Goal: Information Seeking & Learning: Learn about a topic

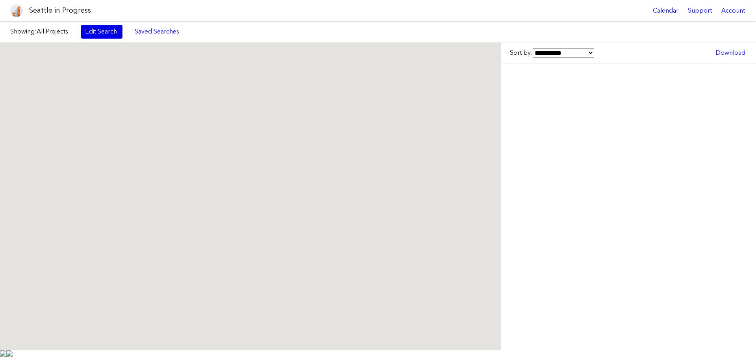
click at [100, 35] on link "Edit Search" at bounding box center [101, 31] width 41 height 13
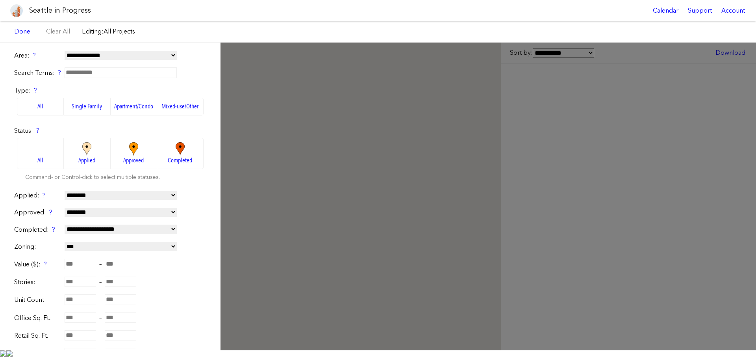
click at [120, 108] on label "Apartment/Condo" at bounding box center [134, 106] width 46 height 17
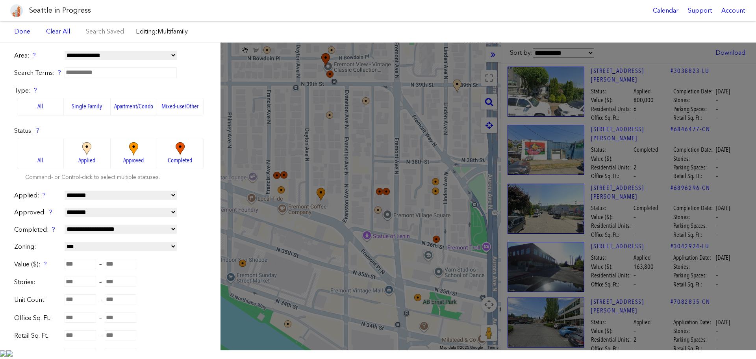
click at [88, 149] on img at bounding box center [87, 149] width 22 height 14
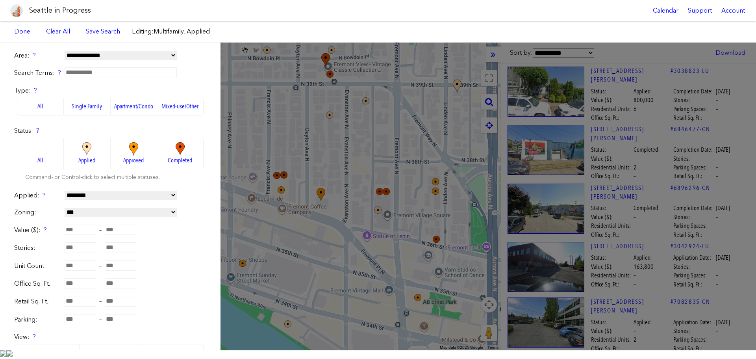
click at [39, 163] on span "All" at bounding box center [40, 160] width 6 height 9
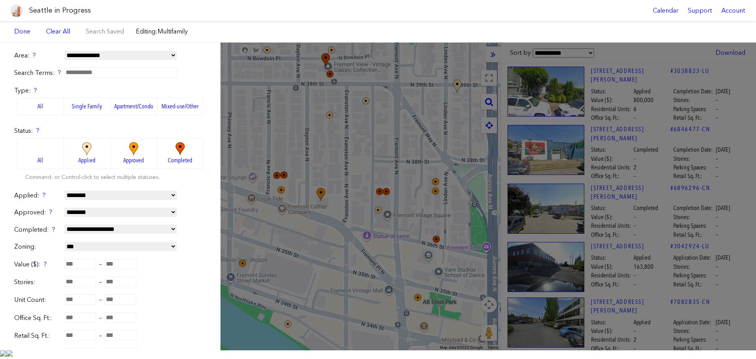
click at [91, 300] on input "number" at bounding box center [81, 299] width 32 height 10
type input "**"
click at [195, 293] on form "**********" at bounding box center [110, 239] width 192 height 377
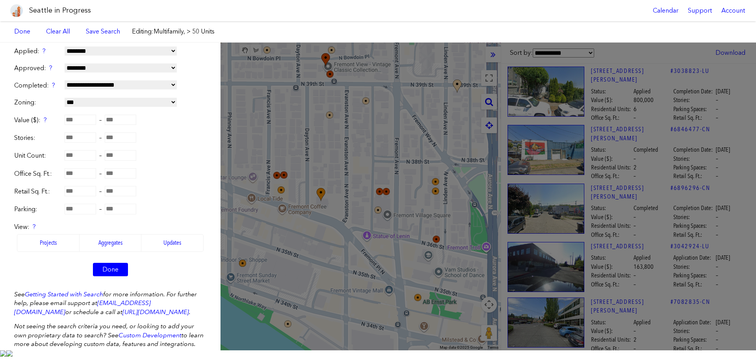
scroll to position [161, 0]
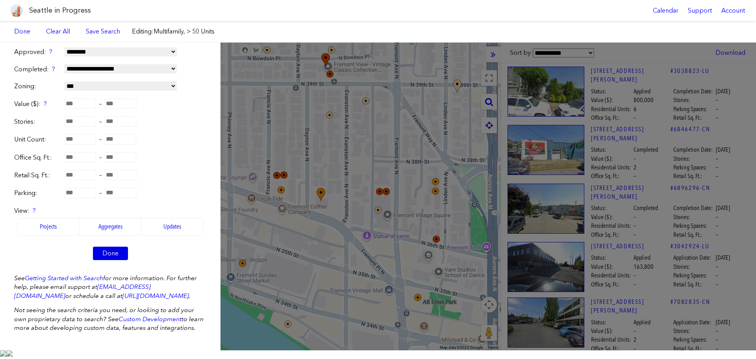
click at [119, 254] on link "Done" at bounding box center [110, 253] width 35 height 13
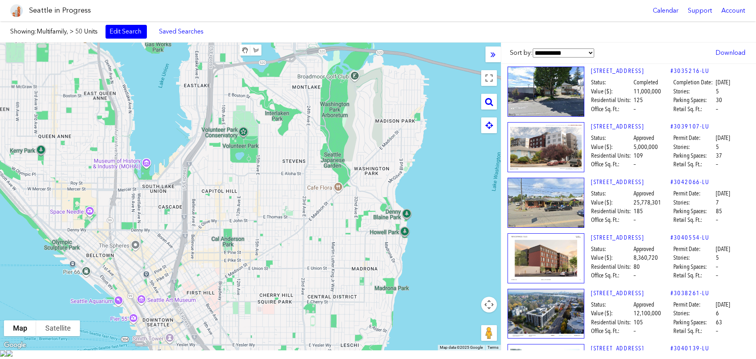
drag, startPoint x: 384, startPoint y: 300, endPoint x: 120, endPoint y: 46, distance: 366.8
click at [120, 46] on div at bounding box center [250, 197] width 501 height 308
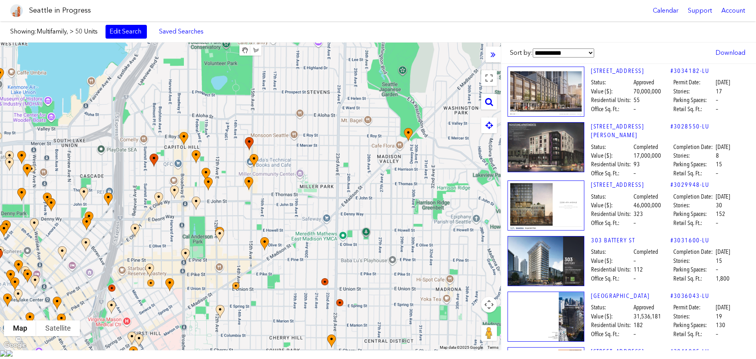
drag, startPoint x: 275, startPoint y: 180, endPoint x: 215, endPoint y: 165, distance: 61.7
click at [221, 98] on div at bounding box center [250, 197] width 501 height 308
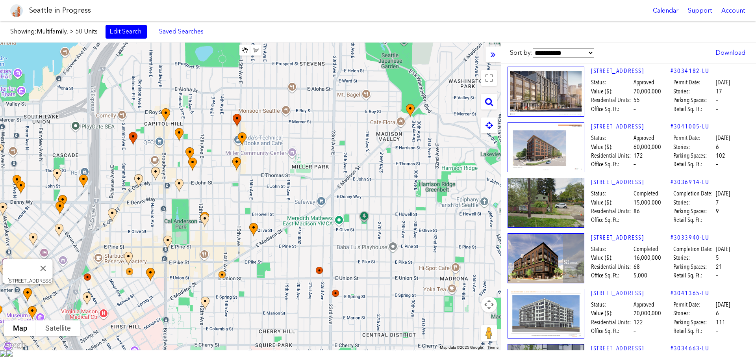
drag, startPoint x: 386, startPoint y: 192, endPoint x: 311, endPoint y: 67, distance: 145.7
click at [311, 67] on div "[STREET_ADDRESS]" at bounding box center [250, 197] width 501 height 308
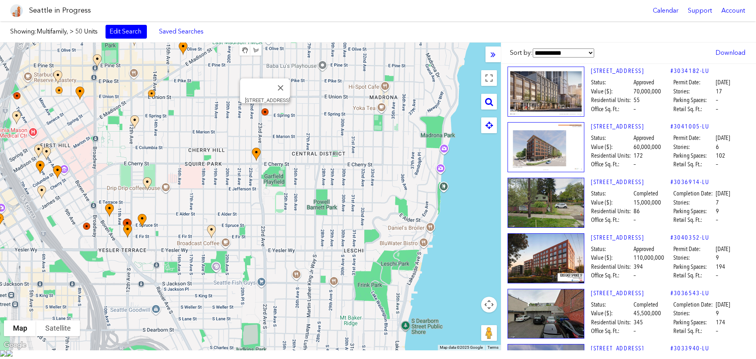
drag, startPoint x: 351, startPoint y: 271, endPoint x: 260, endPoint y: 112, distance: 183.1
click at [260, 112] on div "[STREET_ADDRESS]" at bounding box center [250, 197] width 501 height 308
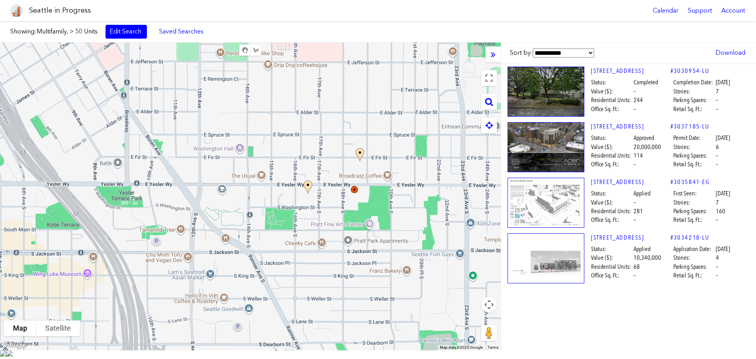
drag, startPoint x: 168, startPoint y: 207, endPoint x: 416, endPoint y: 87, distance: 276.0
click at [416, 87] on div at bounding box center [250, 197] width 501 height 308
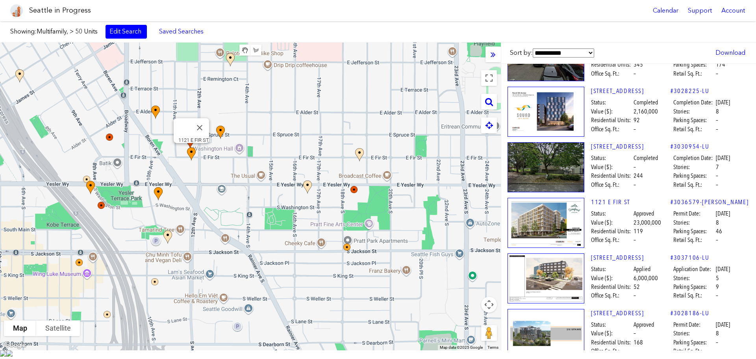
scroll to position [158, 0]
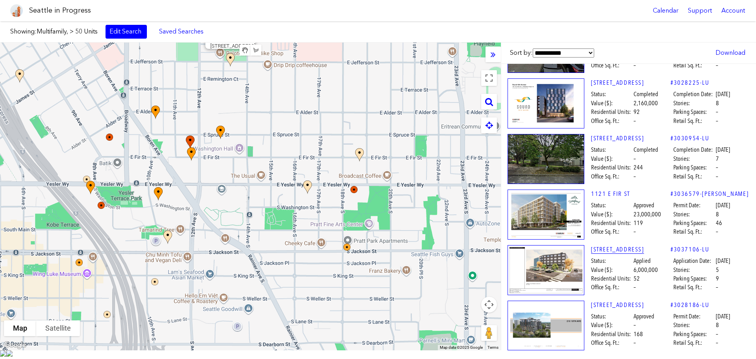
click at [621, 249] on link "[STREET_ADDRESS]" at bounding box center [631, 249] width 80 height 9
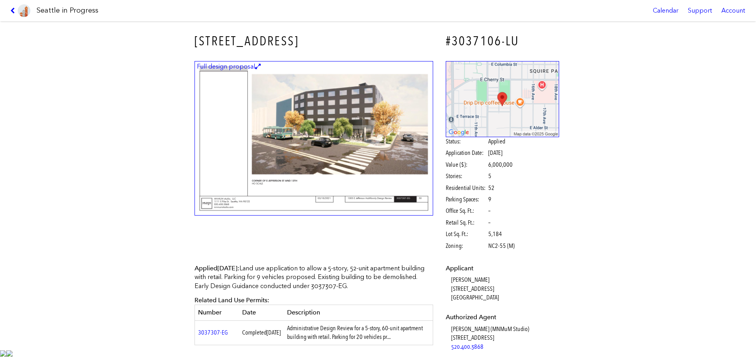
drag, startPoint x: 14, startPoint y: 9, endPoint x: 29, endPoint y: 11, distance: 14.8
click at [14, 9] on icon at bounding box center [13, 10] width 7 height 6
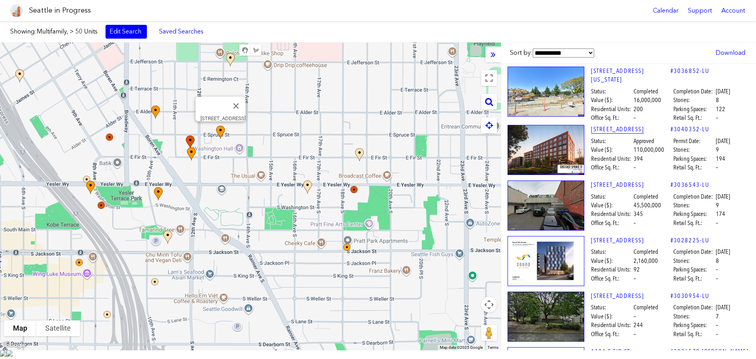
click at [620, 127] on link "[STREET_ADDRESS]" at bounding box center [631, 129] width 80 height 9
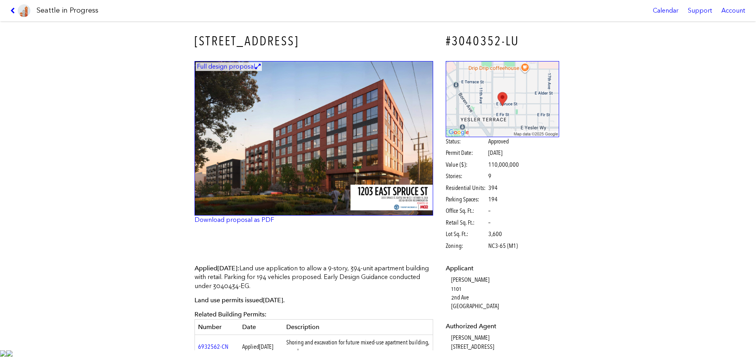
click at [19, 11] on img at bounding box center [24, 10] width 13 height 13
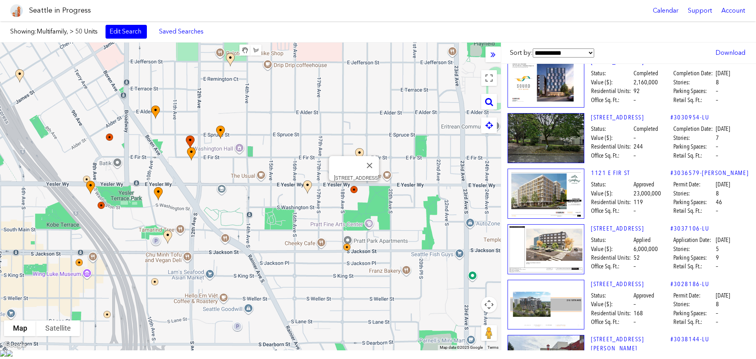
scroll to position [197, 0]
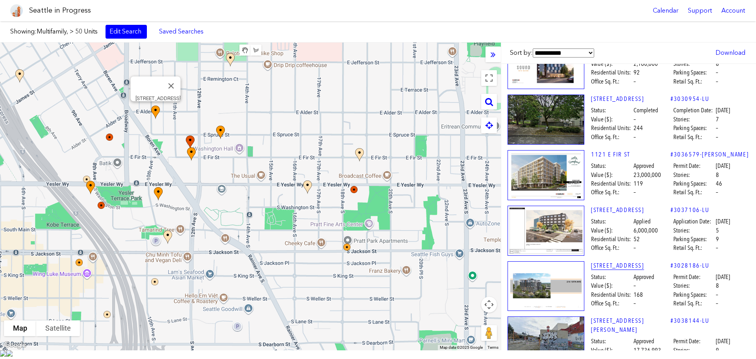
click at [616, 261] on link "[STREET_ADDRESS]" at bounding box center [631, 265] width 80 height 9
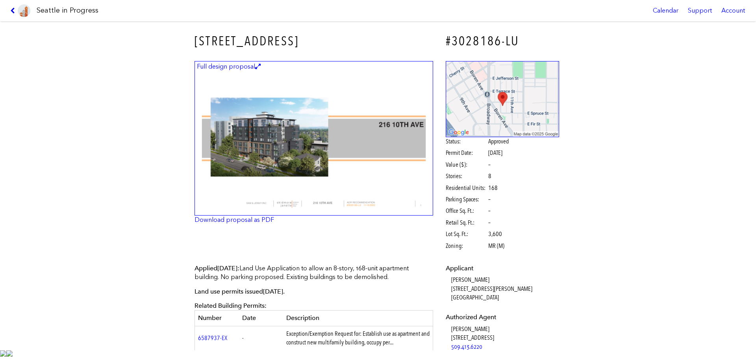
click at [16, 9] on icon at bounding box center [13, 10] width 7 height 6
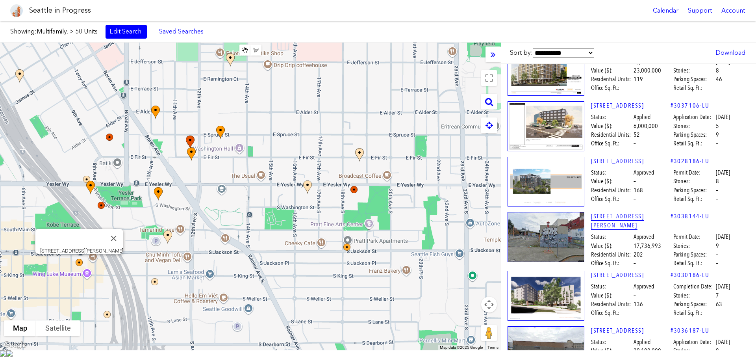
scroll to position [315, 0]
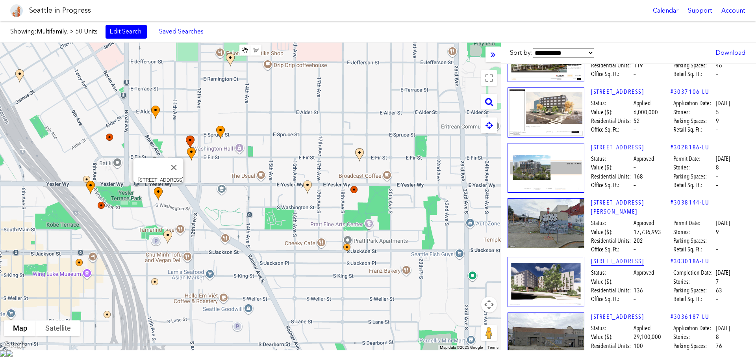
click at [616, 257] on link "[STREET_ADDRESS]" at bounding box center [631, 261] width 80 height 9
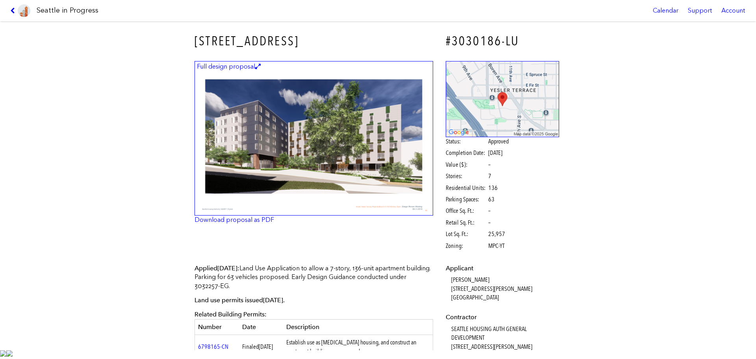
click at [15, 11] on icon at bounding box center [13, 10] width 7 height 6
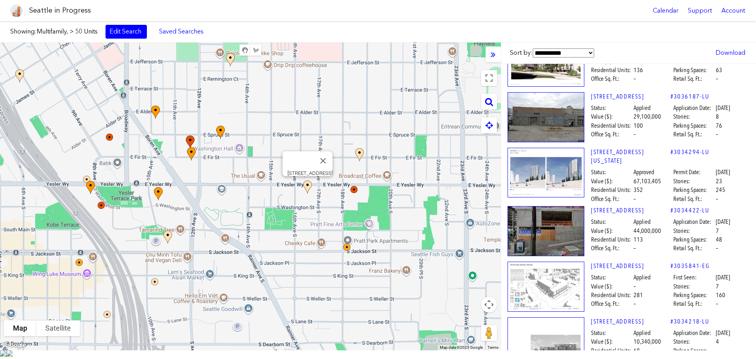
scroll to position [551, 0]
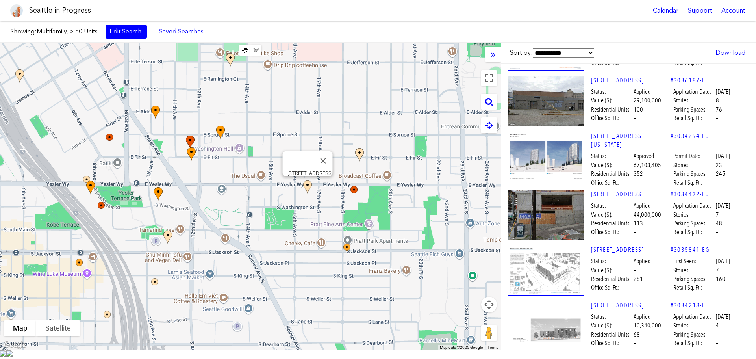
click at [607, 245] on link "[STREET_ADDRESS]" at bounding box center [631, 249] width 80 height 9
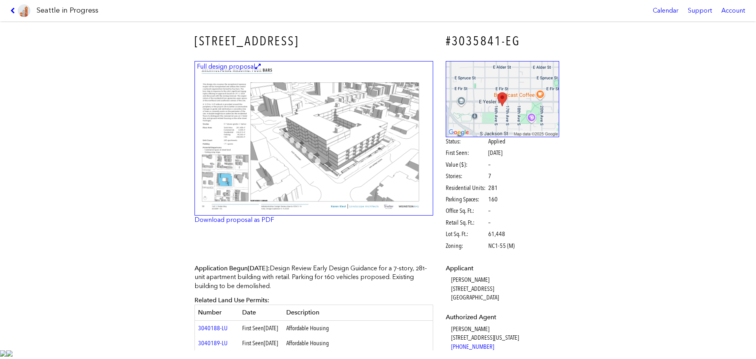
click at [17, 15] on link at bounding box center [20, 10] width 26 height 21
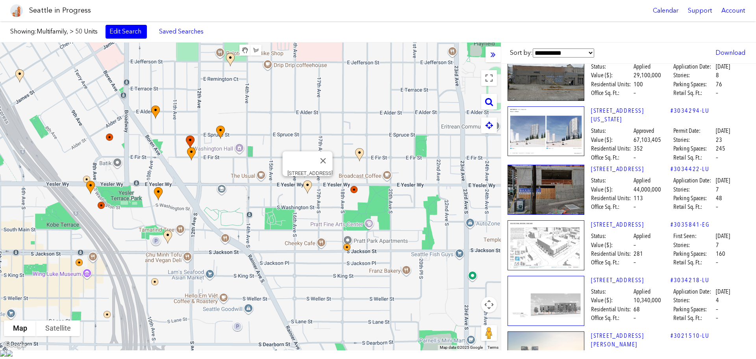
scroll to position [591, 0]
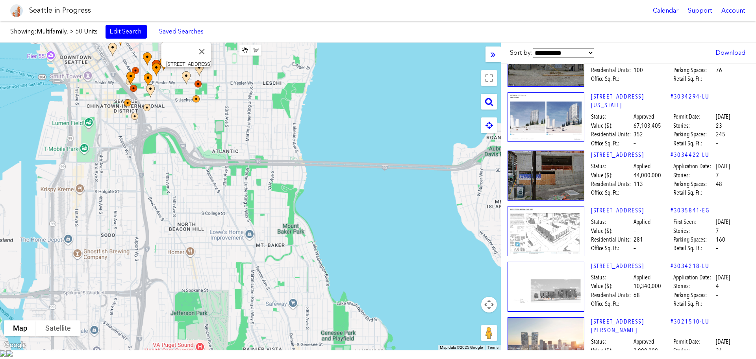
drag, startPoint x: 462, startPoint y: 254, endPoint x: 228, endPoint y: 152, distance: 255.5
click at [228, 152] on div "[STREET_ADDRESS]" at bounding box center [250, 197] width 501 height 308
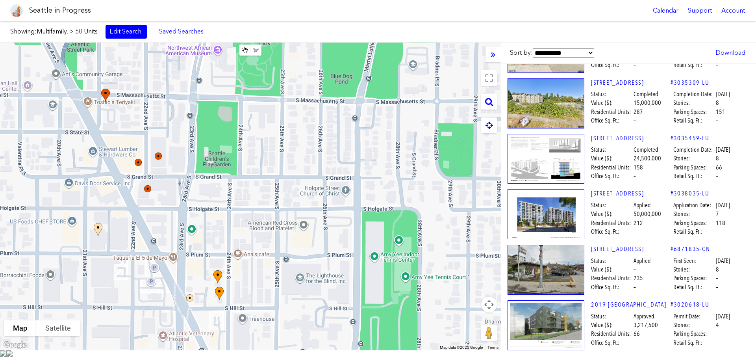
drag, startPoint x: 258, startPoint y: 172, endPoint x: 330, endPoint y: 137, distance: 79.4
click at [330, 137] on div at bounding box center [250, 197] width 501 height 308
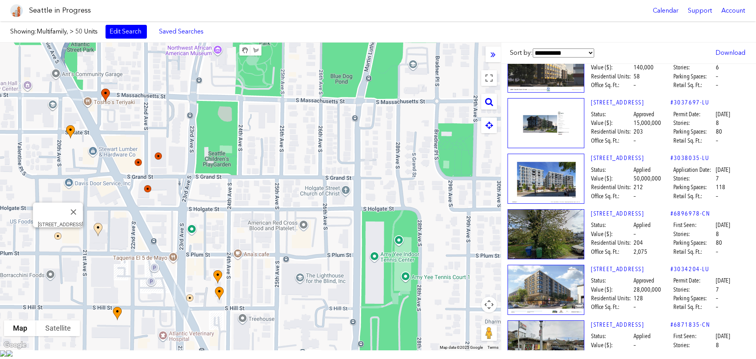
scroll to position [315, 0]
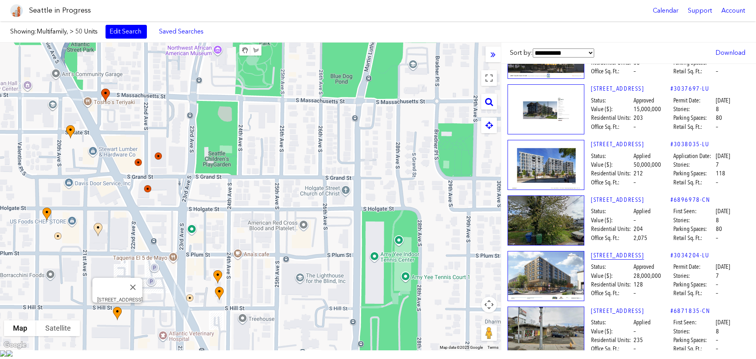
click at [599, 255] on link "[STREET_ADDRESS]" at bounding box center [631, 255] width 80 height 9
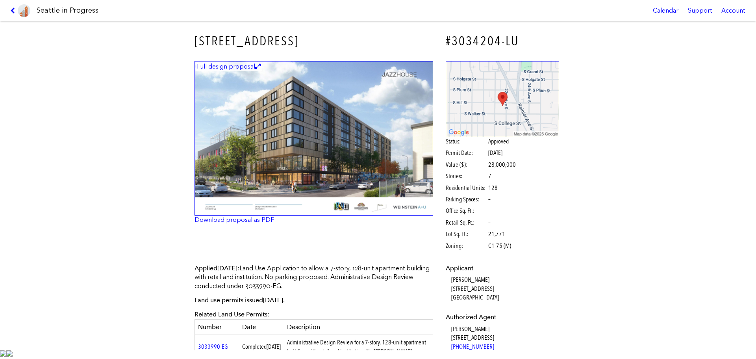
click at [382, 172] on img at bounding box center [314, 138] width 239 height 155
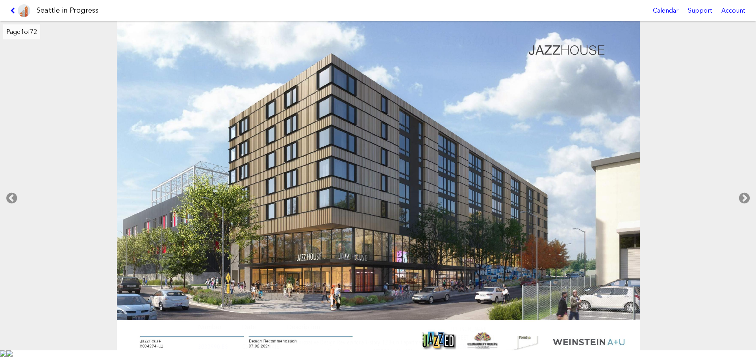
click at [16, 17] on link at bounding box center [20, 10] width 26 height 21
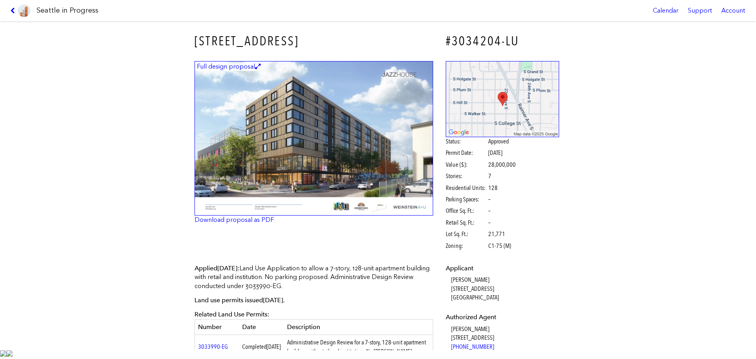
click at [18, 11] on img at bounding box center [24, 10] width 13 height 13
